Goal: Navigation & Orientation: Go to known website

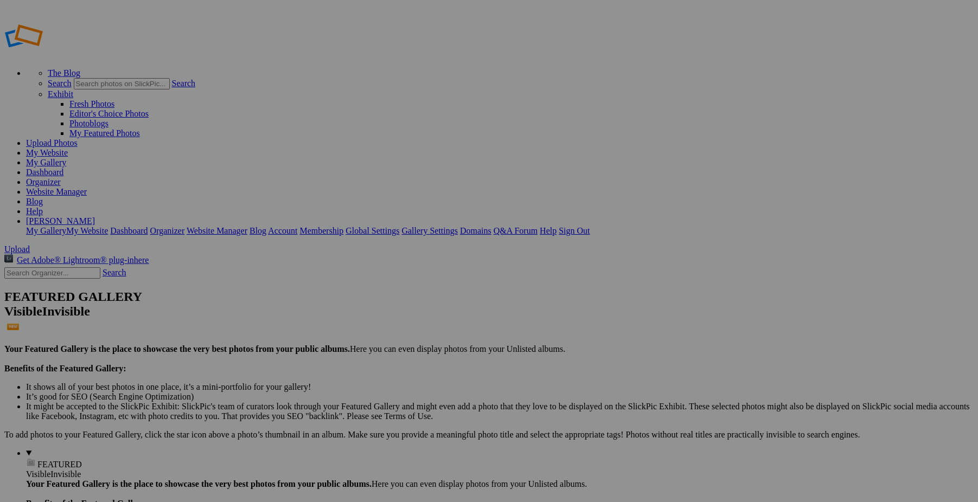
drag, startPoint x: 299, startPoint y: 283, endPoint x: 581, endPoint y: 389, distance: 300.7
click at [68, 148] on link "My Website" at bounding box center [47, 152] width 42 height 9
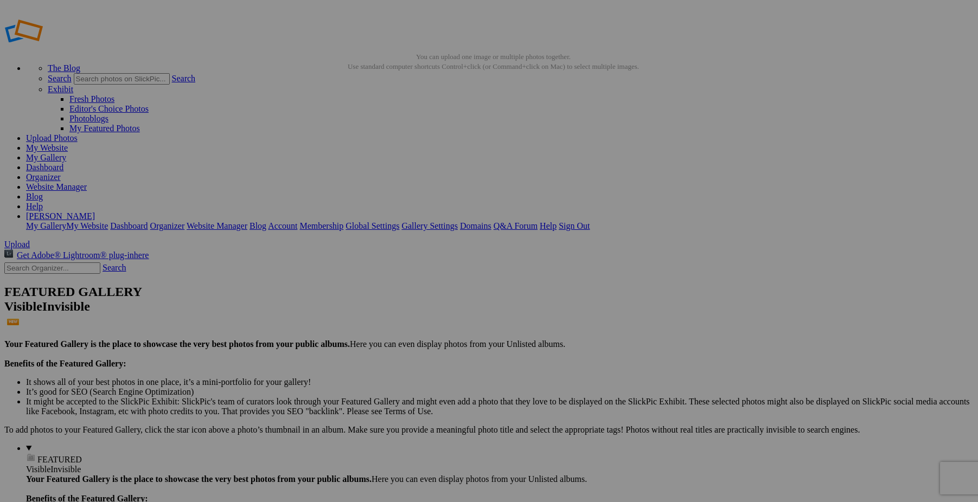
scroll to position [8, 0]
drag, startPoint x: 295, startPoint y: 276, endPoint x: 302, endPoint y: 387, distance: 111.4
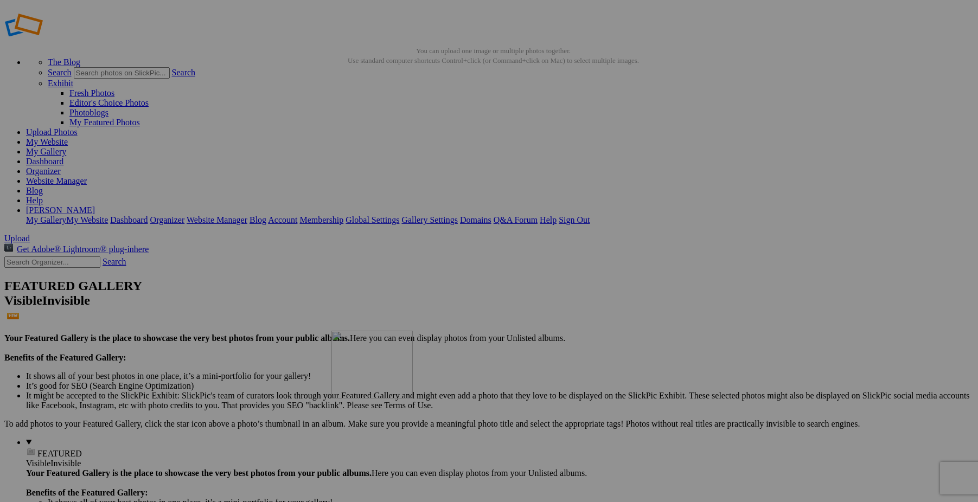
scroll to position [12, 1]
drag, startPoint x: 489, startPoint y: 409, endPoint x: 265, endPoint y: 388, distance: 224.4
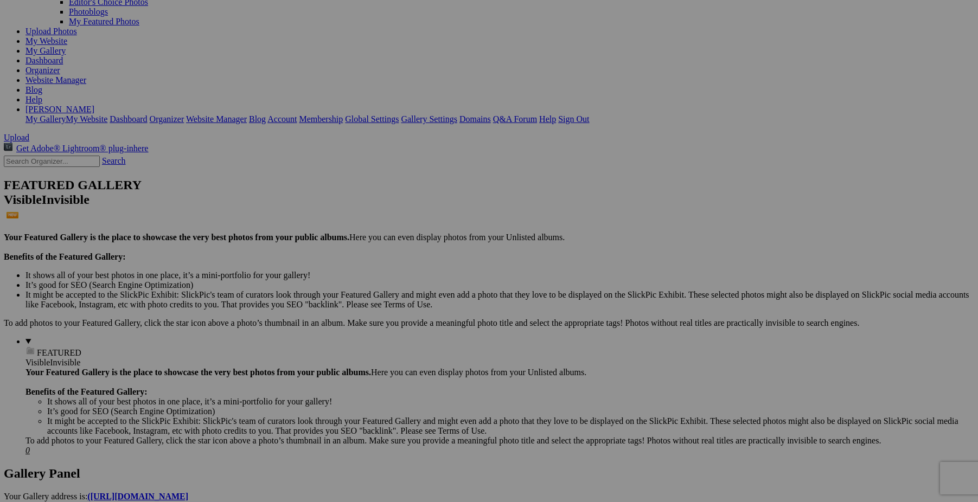
scroll to position [112, 0]
drag, startPoint x: 678, startPoint y: 330, endPoint x: 181, endPoint y: 422, distance: 505.4
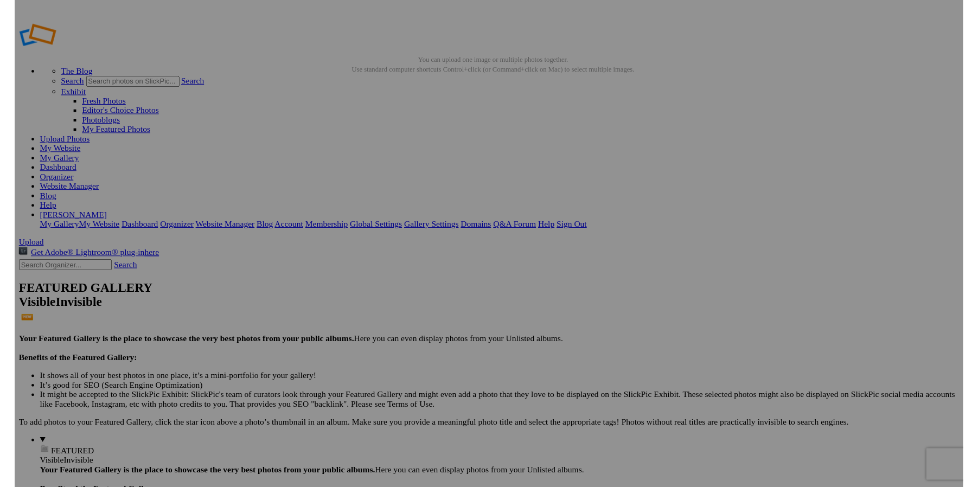
scroll to position [0, 0]
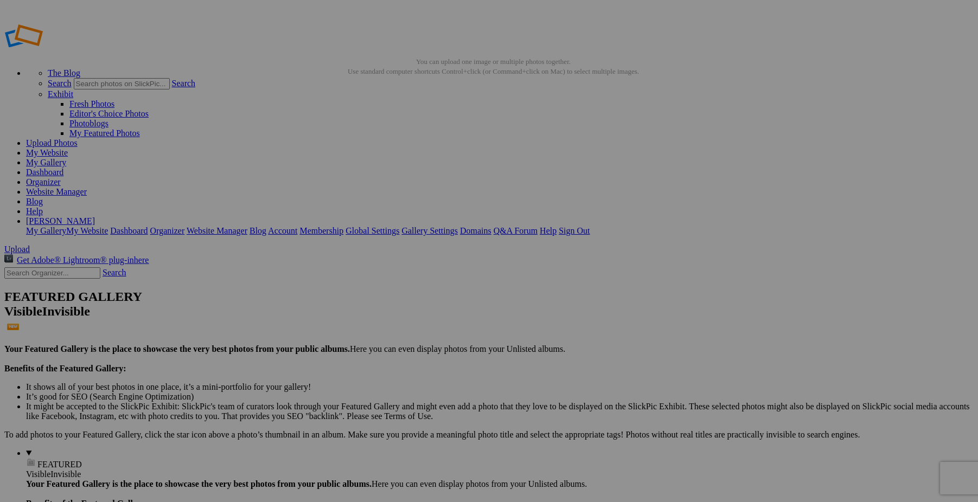
click at [68, 148] on link "My Website" at bounding box center [47, 152] width 42 height 9
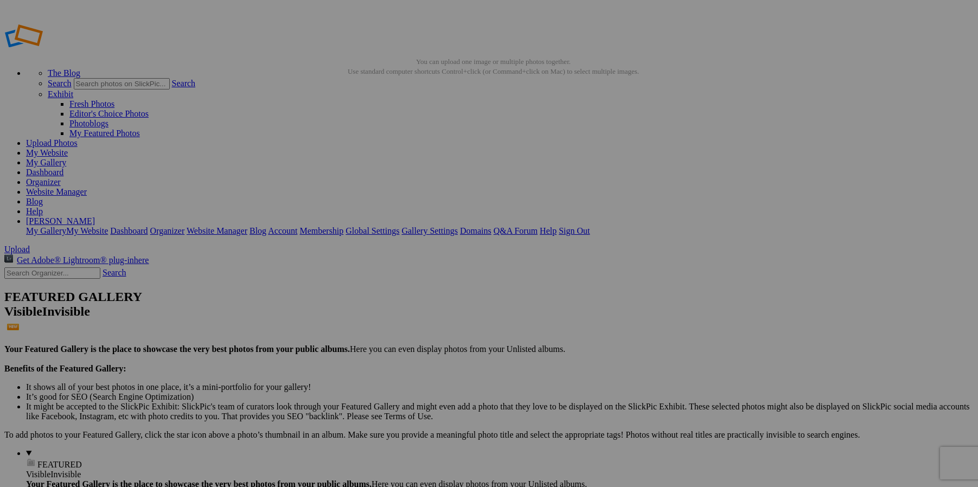
click at [68, 148] on link "My Website" at bounding box center [47, 152] width 42 height 9
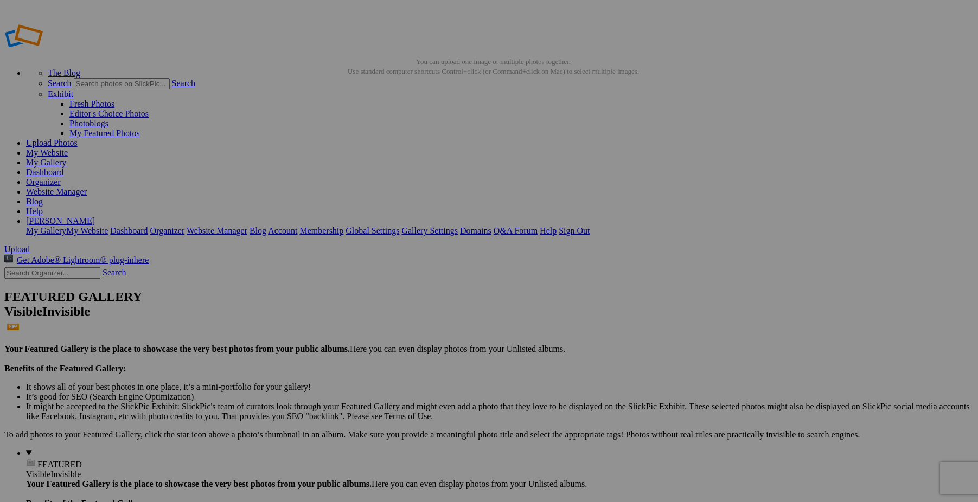
drag, startPoint x: 304, startPoint y: 303, endPoint x: 293, endPoint y: 388, distance: 85.2
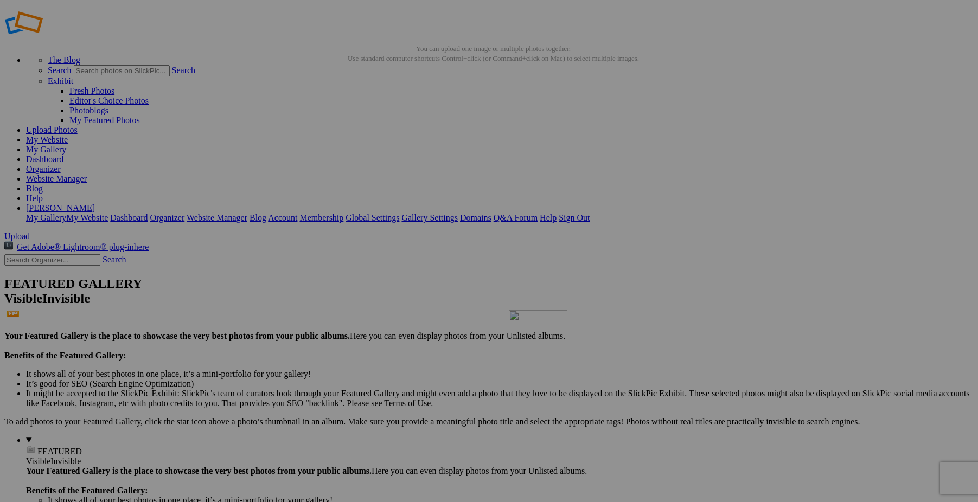
scroll to position [15, 0]
drag, startPoint x: 309, startPoint y: 413, endPoint x: 666, endPoint y: 388, distance: 357.8
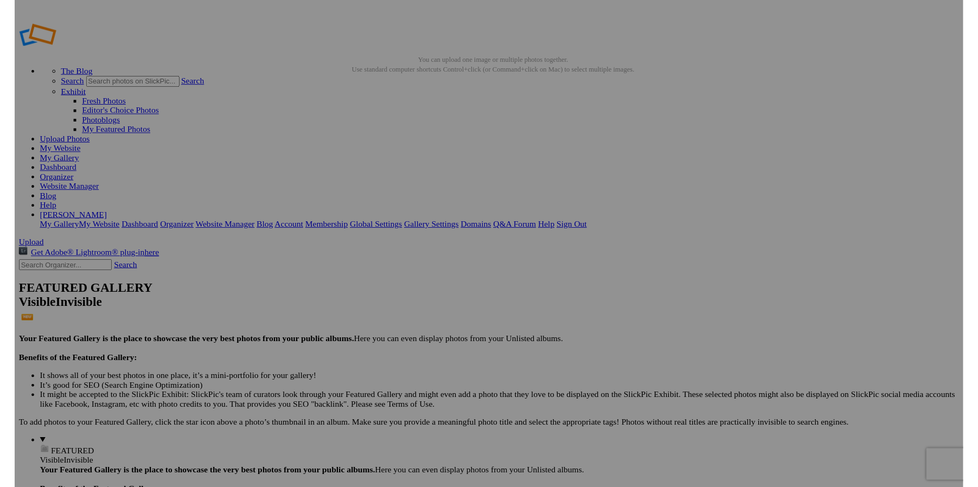
scroll to position [0, 0]
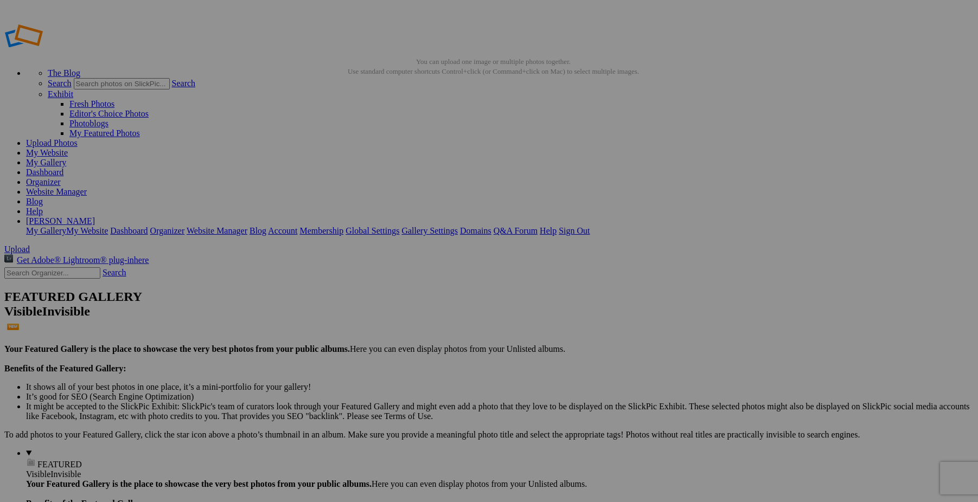
click at [68, 148] on link "My Website" at bounding box center [47, 152] width 42 height 9
